Goal: Task Accomplishment & Management: Complete application form

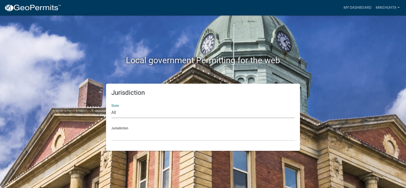
click at [130, 112] on select "All [US_STATE] [US_STATE] [US_STATE] [US_STATE] [US_STATE] [US_STATE] [US_STATE…" at bounding box center [202, 112] width 183 height 11
select select "[US_STATE]"
click at [111, 107] on select "All [US_STATE] [US_STATE] [US_STATE] [US_STATE] [US_STATE] [US_STATE] [US_STATE…" at bounding box center [202, 112] width 183 height 11
drag, startPoint x: 122, startPoint y: 130, endPoint x: 128, endPoint y: 130, distance: 5.6
click at [122, 130] on select "[GEOGRAPHIC_DATA], [US_STATE] [GEOGRAPHIC_DATA], [US_STATE] [GEOGRAPHIC_DATA], …" at bounding box center [202, 135] width 183 height 11
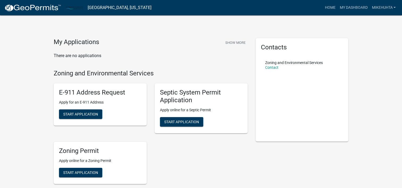
scroll to position [27, 0]
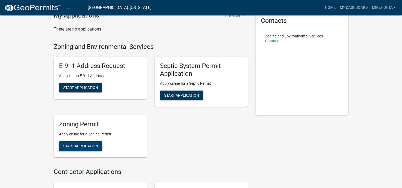
click at [81, 146] on span "Start Application" at bounding box center [80, 146] width 35 height 4
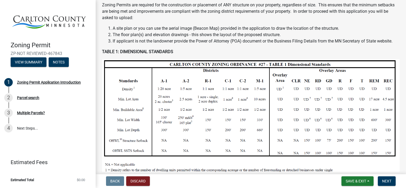
scroll to position [80, 0]
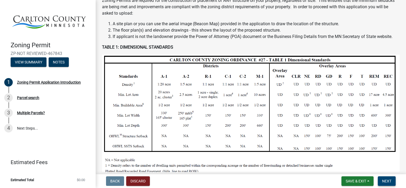
click at [388, 179] on span "Next" at bounding box center [386, 181] width 9 height 4
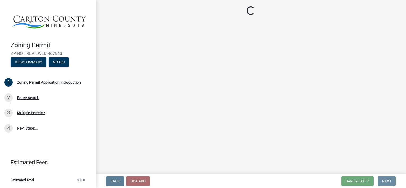
scroll to position [0, 0]
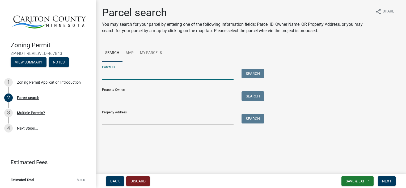
click at [109, 73] on input "Parcel ID:" at bounding box center [167, 74] width 131 height 11
type input "[PHONE_NUMBER]"
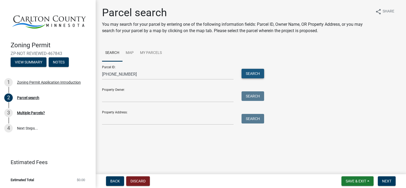
click at [251, 71] on button "Search" at bounding box center [252, 74] width 23 height 10
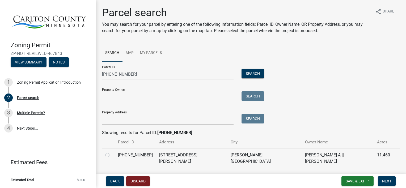
click at [112, 152] on label at bounding box center [112, 152] width 0 height 0
click at [112, 155] on input "radio" at bounding box center [113, 153] width 3 height 3
radio input "true"
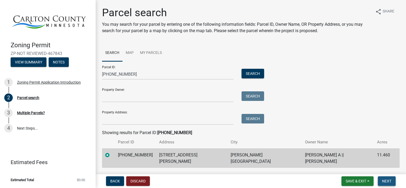
click at [382, 179] on span "Next" at bounding box center [386, 181] width 9 height 4
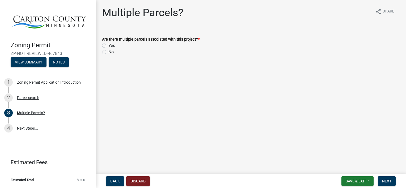
click at [108, 53] on label "No" at bounding box center [110, 52] width 5 height 6
click at [108, 52] on input "No" at bounding box center [109, 50] width 3 height 3
radio input "true"
click at [386, 181] on span "Next" at bounding box center [386, 181] width 9 height 4
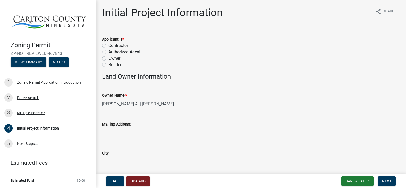
click at [108, 58] on label "Owner" at bounding box center [114, 58] width 12 height 6
click at [108, 58] on input "Owner" at bounding box center [109, 56] width 3 height 3
radio input "true"
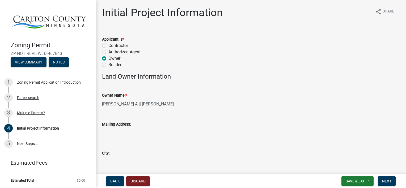
click at [115, 132] on input "Mailing Address:" at bounding box center [250, 132] width 297 height 11
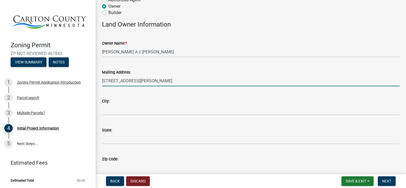
scroll to position [53, 0]
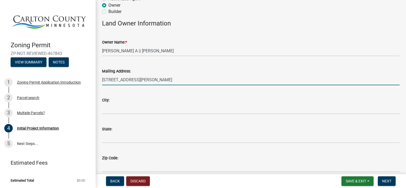
type input "[STREET_ADDRESS][PERSON_NAME]"
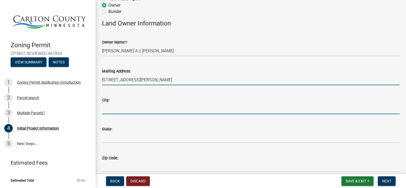
click at [109, 107] on input "City:" at bounding box center [250, 108] width 297 height 11
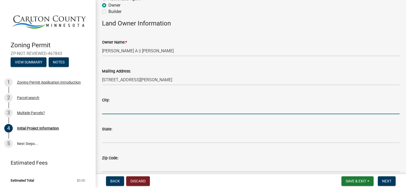
type input "[PERSON_NAME]"
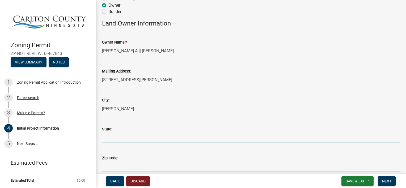
type input "MN"
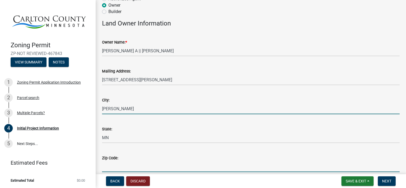
type input "55726"
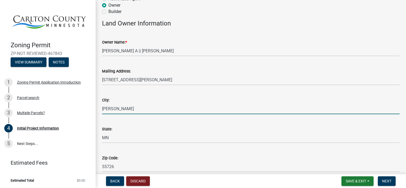
type input "2183911453"
type input "[EMAIL_ADDRESS][DOMAIN_NAME]"
type input "[STREET_ADDRESS][PERSON_NAME]"
type input "[PERSON_NAME]"
type input "MN"
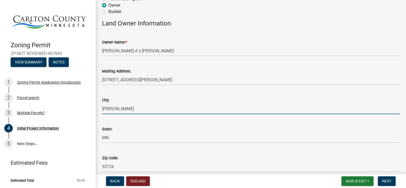
type input "55726"
type input "2183911453"
type input "[EMAIL_ADDRESS][DOMAIN_NAME]"
type input "55726"
type input "[GEOGRAPHIC_DATA]"
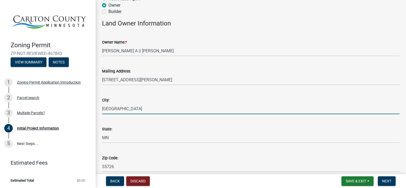
select select "33d21d3a-ebb3-419e-8315-ef7213d04586"
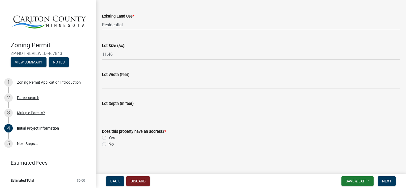
scroll to position [735, 0]
click at [108, 137] on label "Yes" at bounding box center [111, 137] width 7 height 6
click at [108, 137] on input "Yes" at bounding box center [109, 135] width 3 height 3
radio input "true"
click at [385, 181] on span "Next" at bounding box center [386, 181] width 9 height 4
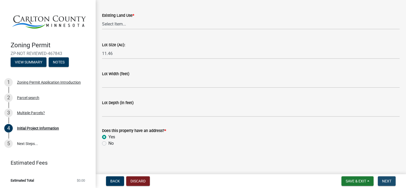
scroll to position [0, 0]
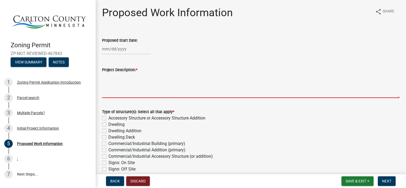
click at [107, 92] on textarea "Project Description: *" at bounding box center [250, 85] width 297 height 25
click at [116, 86] on textarea "Project Description: *" at bounding box center [250, 85] width 297 height 25
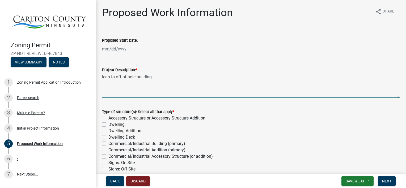
type textarea "lean-to off of pole building"
click at [108, 119] on label "Accessory Structure or Accessory Structure Addition" at bounding box center [156, 118] width 97 height 6
click at [108, 118] on input "Accessory Structure or Accessory Structure Addition" at bounding box center [109, 116] width 3 height 3
checkbox input "true"
checkbox input "false"
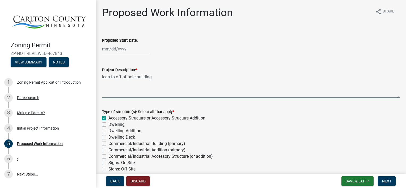
checkbox input "false"
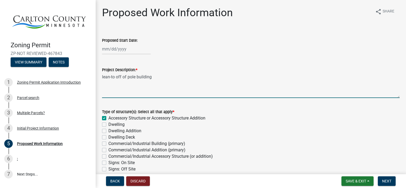
checkbox input "false"
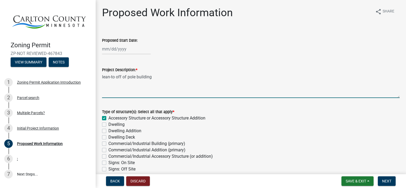
checkbox input "false"
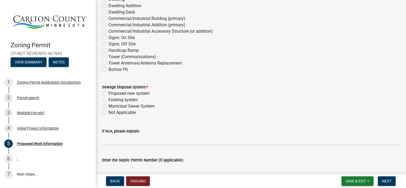
scroll to position [133, 0]
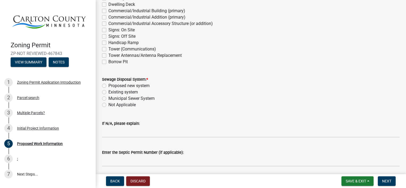
click at [108, 92] on label "Existing system" at bounding box center [122, 92] width 29 height 6
click at [108, 92] on input "Existing system" at bounding box center [109, 90] width 3 height 3
radio input "true"
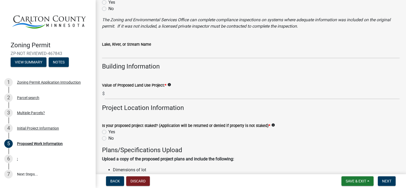
scroll to position [425, 0]
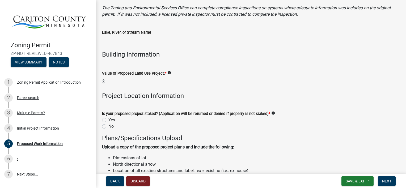
drag, startPoint x: 118, startPoint y: 83, endPoint x: 125, endPoint y: 83, distance: 6.6
click at [118, 83] on input "text" at bounding box center [252, 81] width 295 height 11
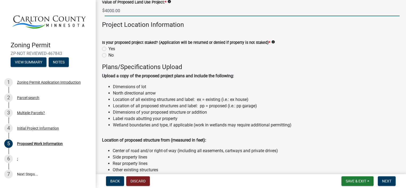
scroll to position [504, 0]
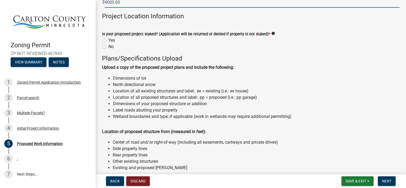
type input "4000"
click at [108, 40] on label "Yes" at bounding box center [111, 40] width 7 height 6
click at [108, 40] on input "Yes" at bounding box center [109, 38] width 3 height 3
radio input "true"
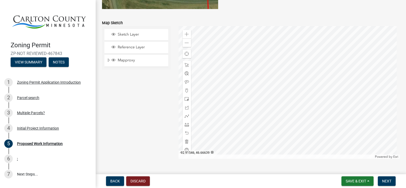
scroll to position [1089, 0]
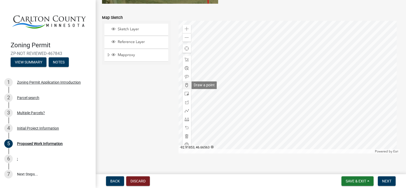
click at [185, 87] on span at bounding box center [187, 85] width 4 height 4
click at [305, 78] on div at bounding box center [288, 87] width 221 height 133
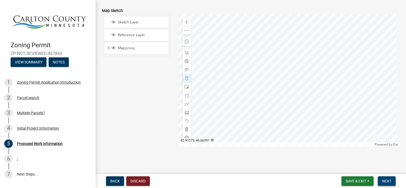
click at [390, 179] on span "Next" at bounding box center [386, 181] width 9 height 4
click at [384, 181] on span "Next" at bounding box center [386, 181] width 9 height 4
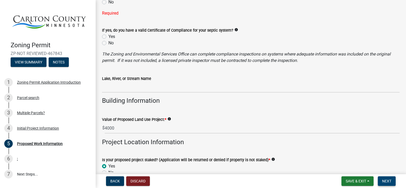
scroll to position [336, 0]
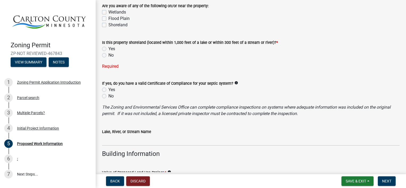
click at [108, 55] on label "No" at bounding box center [110, 55] width 5 height 6
click at [108, 55] on input "No" at bounding box center [109, 53] width 3 height 3
radio input "true"
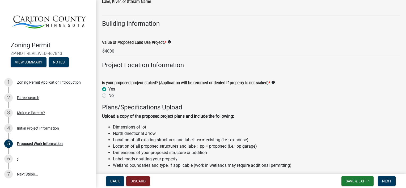
scroll to position [522, 0]
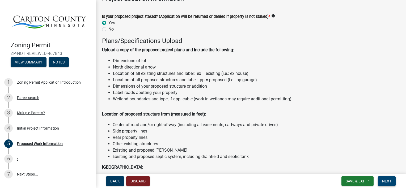
click at [390, 179] on span "Next" at bounding box center [386, 181] width 9 height 4
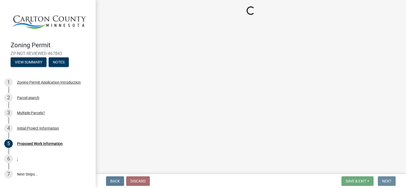
scroll to position [0, 0]
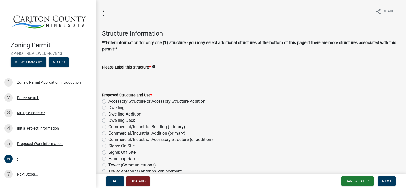
click at [105, 74] on input "Please Label this Structure *" at bounding box center [250, 75] width 297 height 11
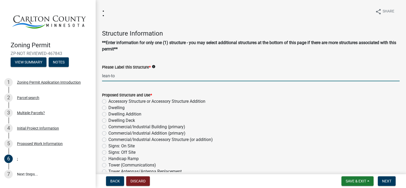
type input "lean-to"
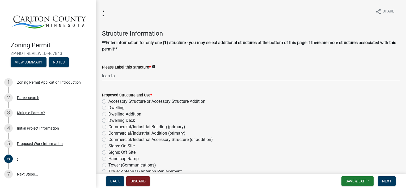
click at [108, 102] on label "Accessory Structure or Accessory Structure Addition" at bounding box center [156, 101] width 97 height 6
click at [108, 102] on input "Accessory Structure or Accessory Structure Addition" at bounding box center [109, 99] width 3 height 3
radio input "true"
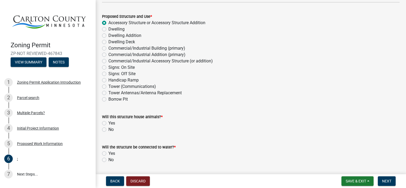
scroll to position [80, 0]
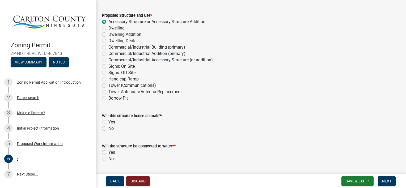
click at [108, 128] on label "No" at bounding box center [110, 128] width 5 height 6
click at [108, 128] on input "No" at bounding box center [109, 126] width 3 height 3
radio input "true"
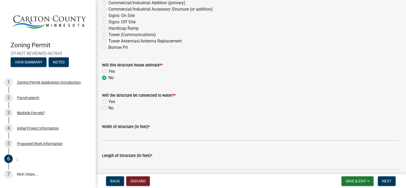
scroll to position [133, 0]
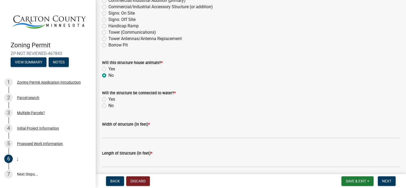
click at [108, 105] on label "No" at bounding box center [110, 105] width 5 height 6
click at [108, 105] on input "No" at bounding box center [109, 103] width 3 height 3
radio input "true"
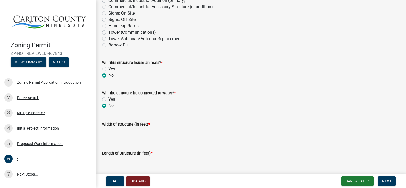
click at [113, 133] on input "Width of structure (in feet) *" at bounding box center [250, 132] width 297 height 11
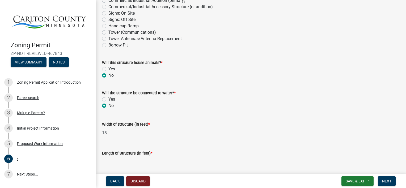
type input "18"
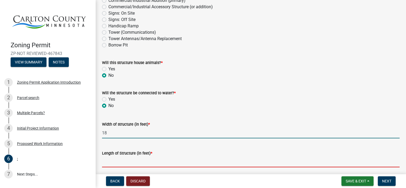
drag, startPoint x: 109, startPoint y: 162, endPoint x: 117, endPoint y: 161, distance: 8.1
click at [109, 162] on input "Length of Structure (in feet) *" at bounding box center [250, 161] width 297 height 11
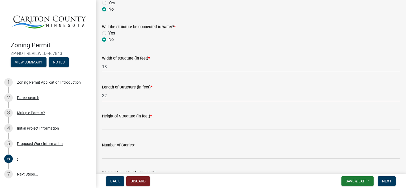
scroll to position [212, 0]
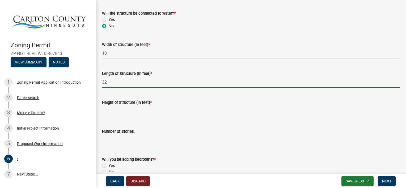
type input "32"
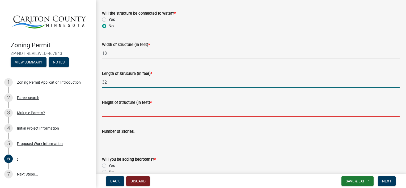
click at [111, 108] on input "Height of Structure (in feet) *" at bounding box center [250, 111] width 297 height 11
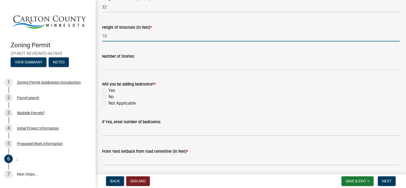
scroll to position [292, 0]
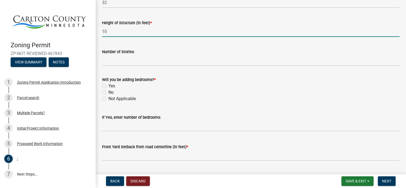
type input "10"
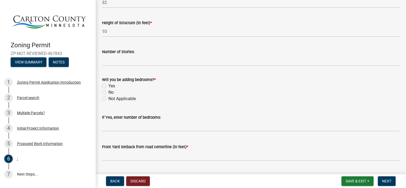
click at [108, 92] on label "No" at bounding box center [110, 92] width 5 height 6
click at [108, 92] on input "No" at bounding box center [109, 90] width 3 height 3
radio input "true"
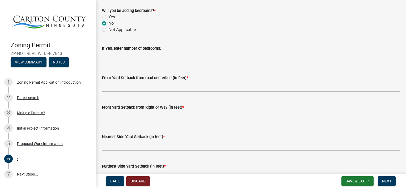
scroll to position [372, 0]
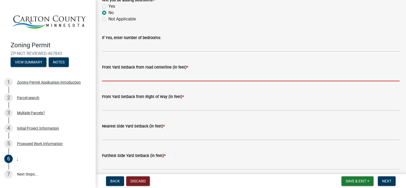
click at [107, 73] on input "text" at bounding box center [250, 75] width 297 height 11
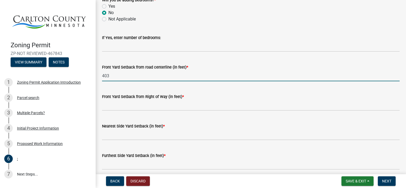
type input "403"
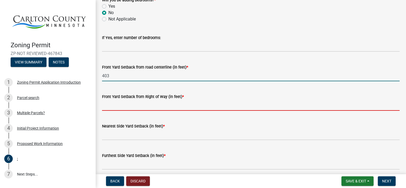
click at [111, 109] on input "text" at bounding box center [250, 105] width 297 height 11
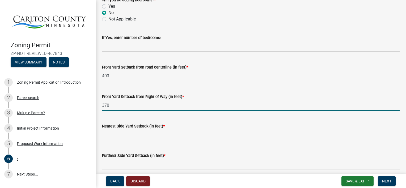
type input "370"
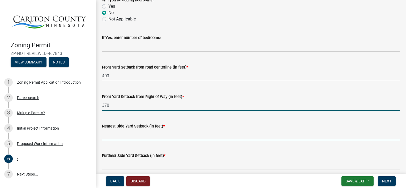
click at [106, 132] on input "text" at bounding box center [250, 134] width 297 height 11
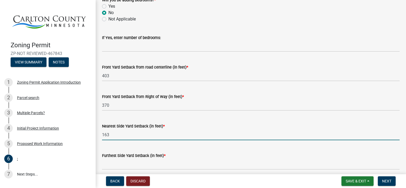
type input "163"
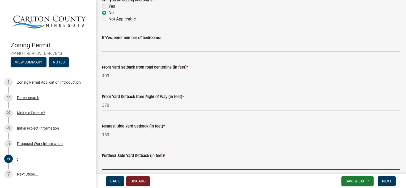
click at [123, 164] on input "text" at bounding box center [250, 164] width 297 height 11
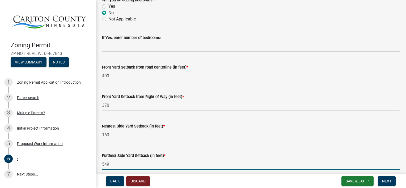
scroll to position [425, 0]
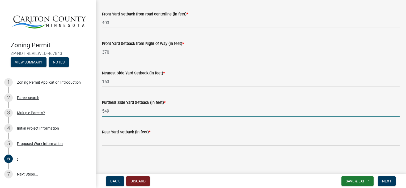
type input "549"
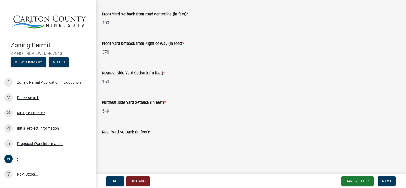
click at [114, 142] on input "text" at bounding box center [250, 140] width 297 height 11
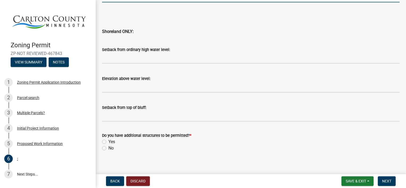
scroll to position [573, 0]
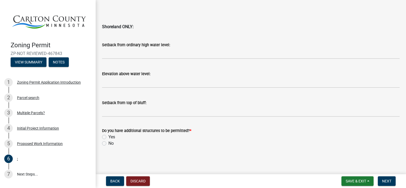
type input "236"
click at [108, 143] on label "No" at bounding box center [110, 143] width 5 height 6
click at [108, 143] on input "No" at bounding box center [109, 141] width 3 height 3
radio input "true"
click at [387, 182] on span "Next" at bounding box center [386, 181] width 9 height 4
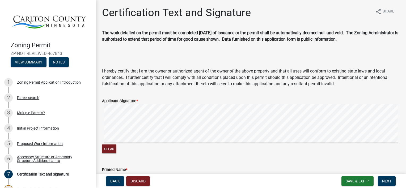
scroll to position [53, 0]
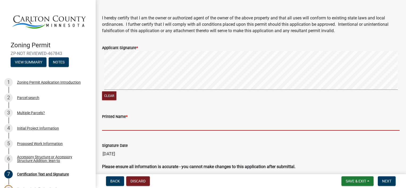
drag, startPoint x: 110, startPoint y: 125, endPoint x: 113, endPoint y: 125, distance: 3.5
click at [110, 125] on input "Printed Name *" at bounding box center [250, 125] width 297 height 11
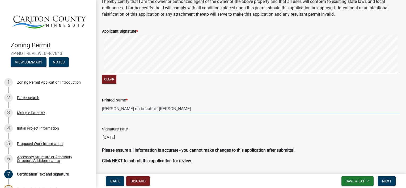
scroll to position [86, 0]
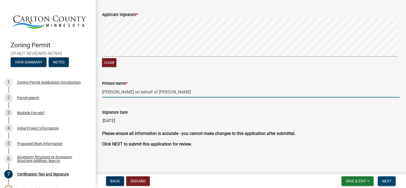
type input "[PERSON_NAME] on behalf of [PERSON_NAME]"
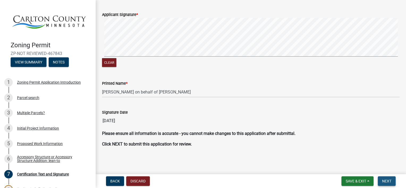
click at [388, 181] on span "Next" at bounding box center [386, 181] width 9 height 4
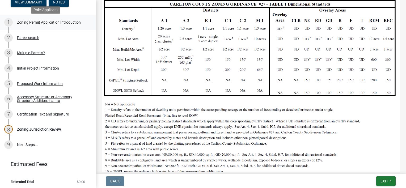
scroll to position [60, 0]
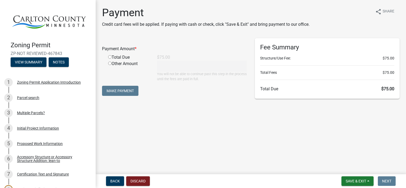
click at [110, 56] on input "radio" at bounding box center [109, 56] width 3 height 3
radio input "true"
type input "75"
click at [118, 92] on button "Make Payment" at bounding box center [120, 91] width 36 height 10
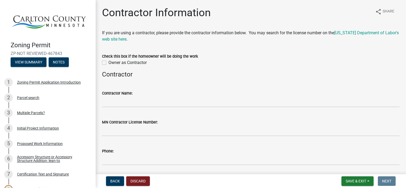
click at [108, 61] on label "Owner as Contractor" at bounding box center [127, 62] width 38 height 6
click at [108, 61] on input "Owner as Contractor" at bounding box center [109, 60] width 3 height 3
checkbox input "true"
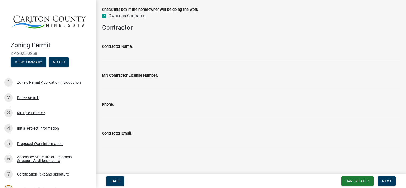
scroll to position [47, 0]
click at [387, 181] on span "Next" at bounding box center [386, 181] width 9 height 4
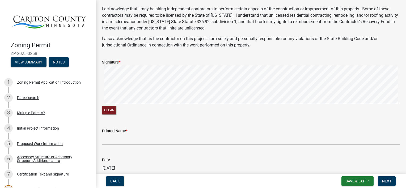
scroll to position [133, 0]
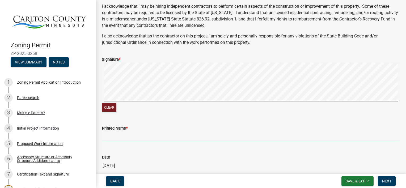
drag, startPoint x: 113, startPoint y: 134, endPoint x: 116, endPoint y: 134, distance: 3.2
click at [113, 134] on input "Printed Name *" at bounding box center [250, 136] width 297 height 11
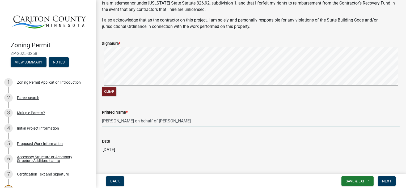
scroll to position [156, 0]
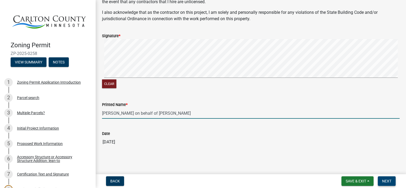
type input "[PERSON_NAME] on behalf of [PERSON_NAME]"
click at [388, 181] on span "Next" at bounding box center [386, 181] width 9 height 4
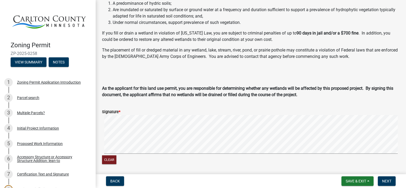
scroll to position [106, 0]
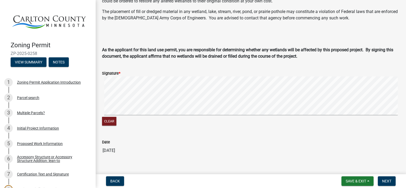
click at [203, 115] on signature-pad at bounding box center [250, 96] width 297 height 40
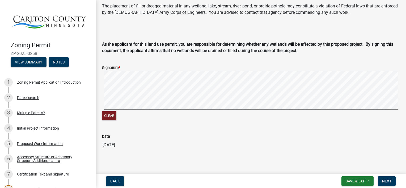
scroll to position [115, 0]
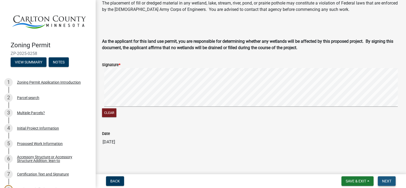
click at [384, 182] on span "Next" at bounding box center [386, 181] width 9 height 4
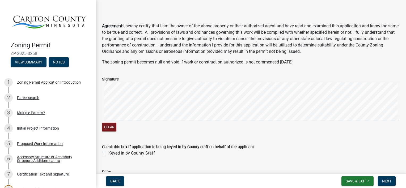
scroll to position [27, 0]
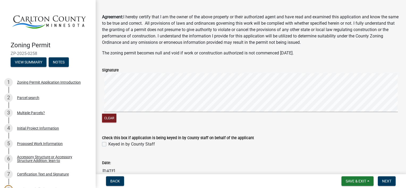
click at [108, 145] on label "Keyed in by County Staff" at bounding box center [131, 144] width 46 height 6
click at [108, 144] on input "Keyed in by County Staff" at bounding box center [109, 142] width 3 height 3
checkbox input "true"
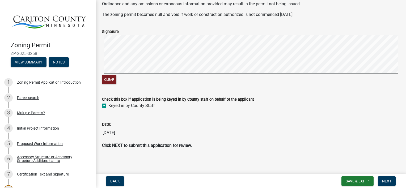
scroll to position [67, 0]
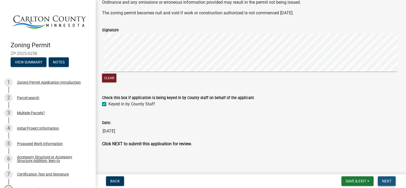
click at [386, 179] on span "Next" at bounding box center [386, 181] width 9 height 4
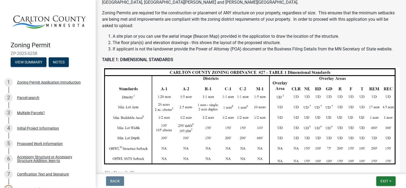
scroll to position [159, 0]
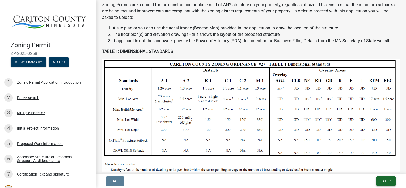
click at [384, 180] on span "Exit" at bounding box center [384, 181] width 8 height 4
click at [366, 169] on button "Save & Exit" at bounding box center [374, 167] width 42 height 13
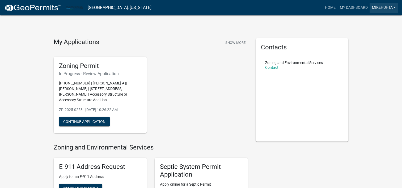
click at [384, 7] on link "mikehuhta" at bounding box center [383, 8] width 28 height 10
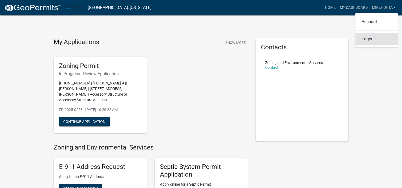
click at [369, 39] on link "Logout" at bounding box center [376, 39] width 42 height 13
